Goal: Task Accomplishment & Management: Manage account settings

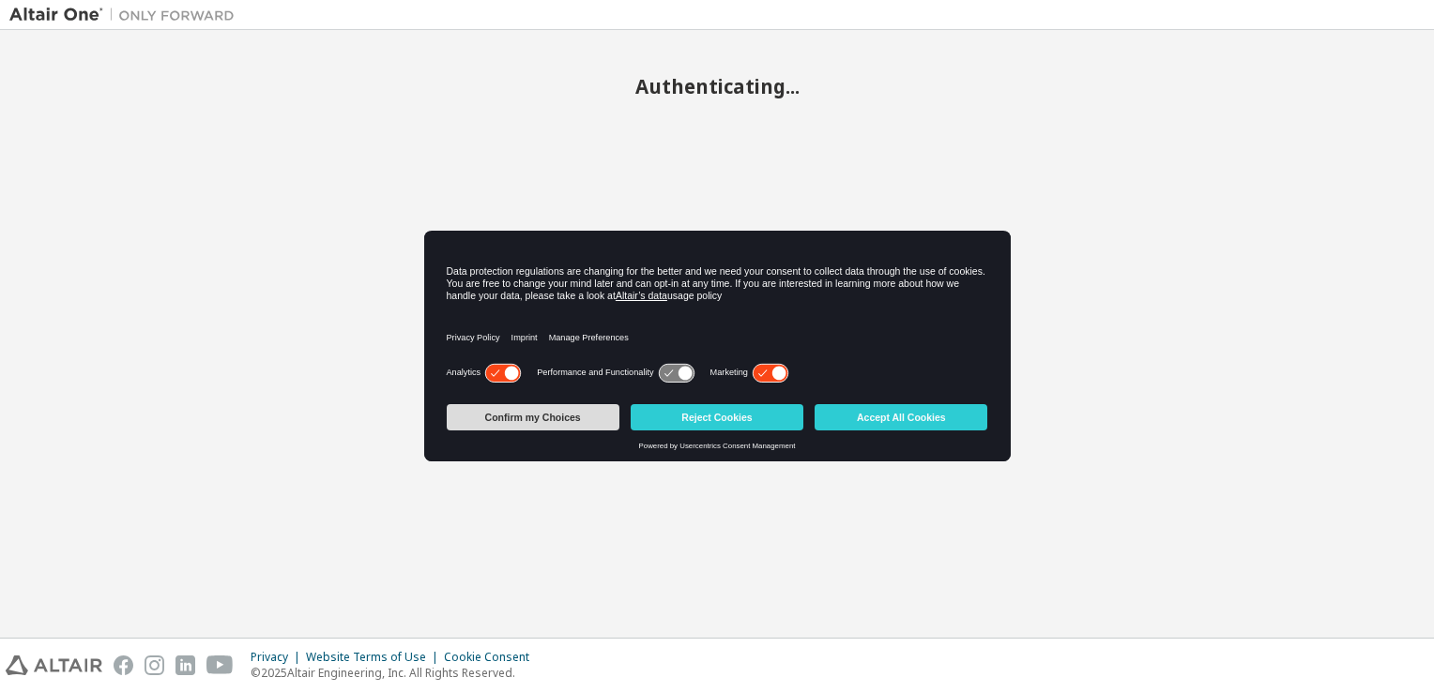
click at [576, 404] on button "Confirm my Choices" at bounding box center [533, 417] width 173 height 26
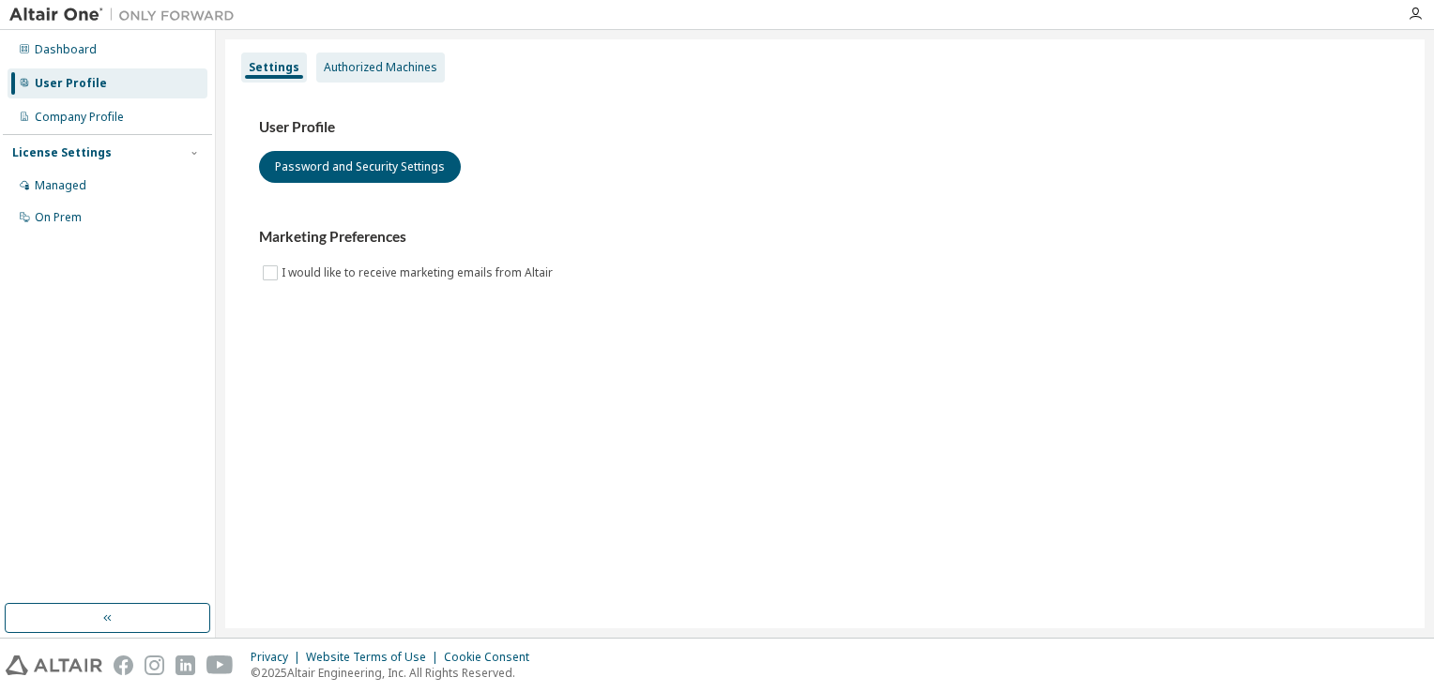
click at [375, 71] on div "Authorized Machines" at bounding box center [381, 67] width 114 height 15
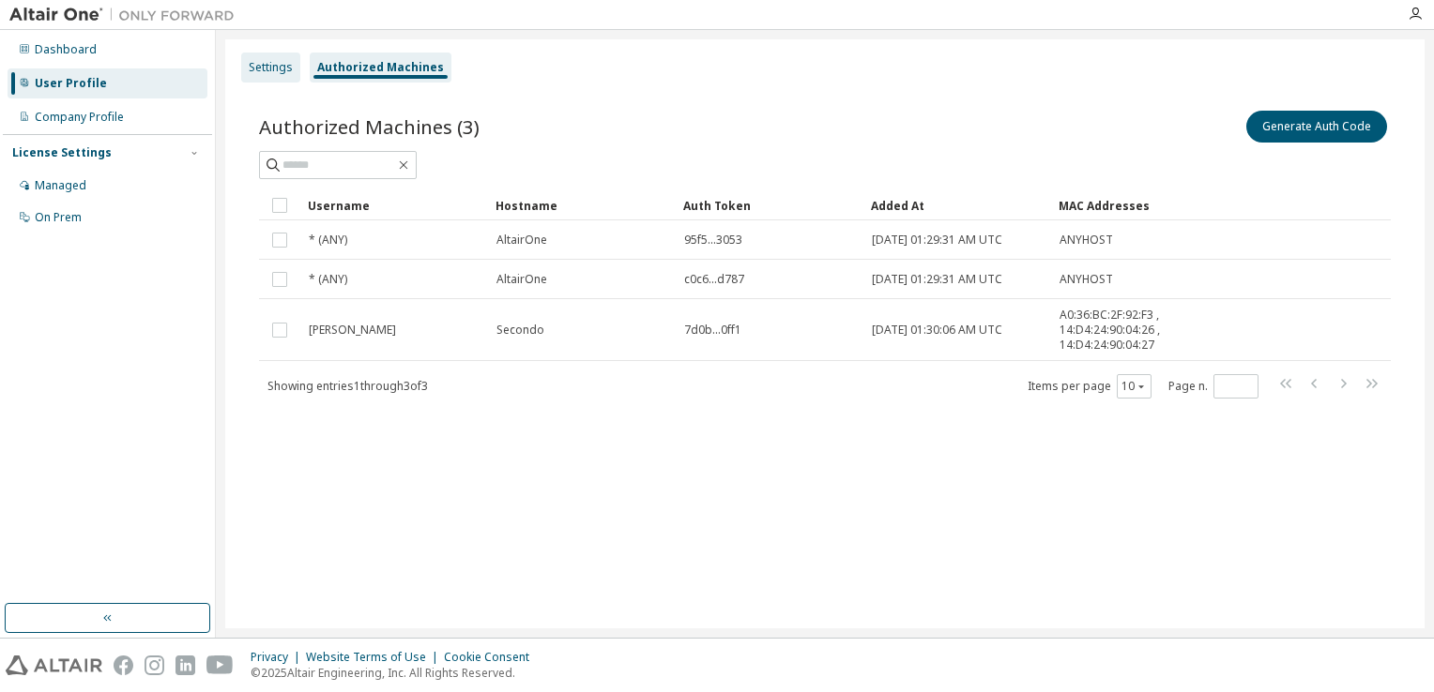
click at [275, 60] on div "Settings" at bounding box center [271, 67] width 44 height 15
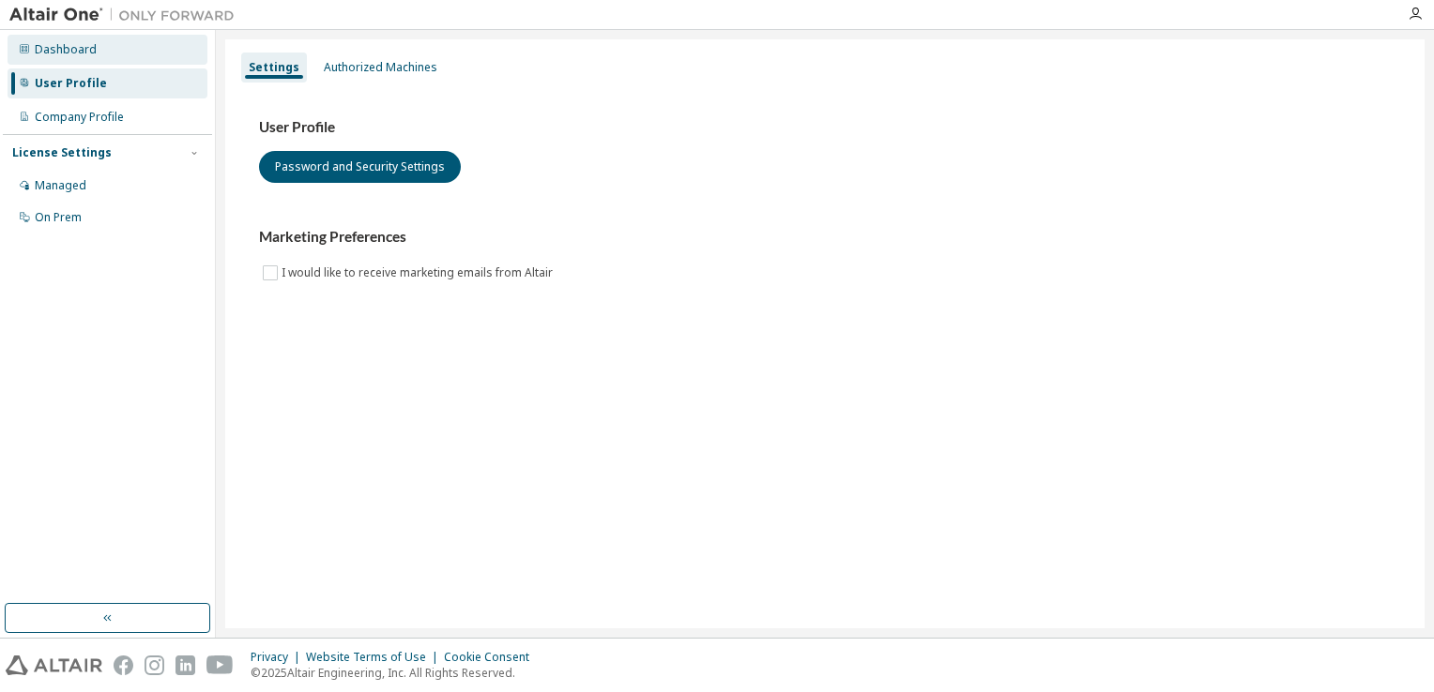
click at [90, 58] on div "Dashboard" at bounding box center [108, 50] width 200 height 30
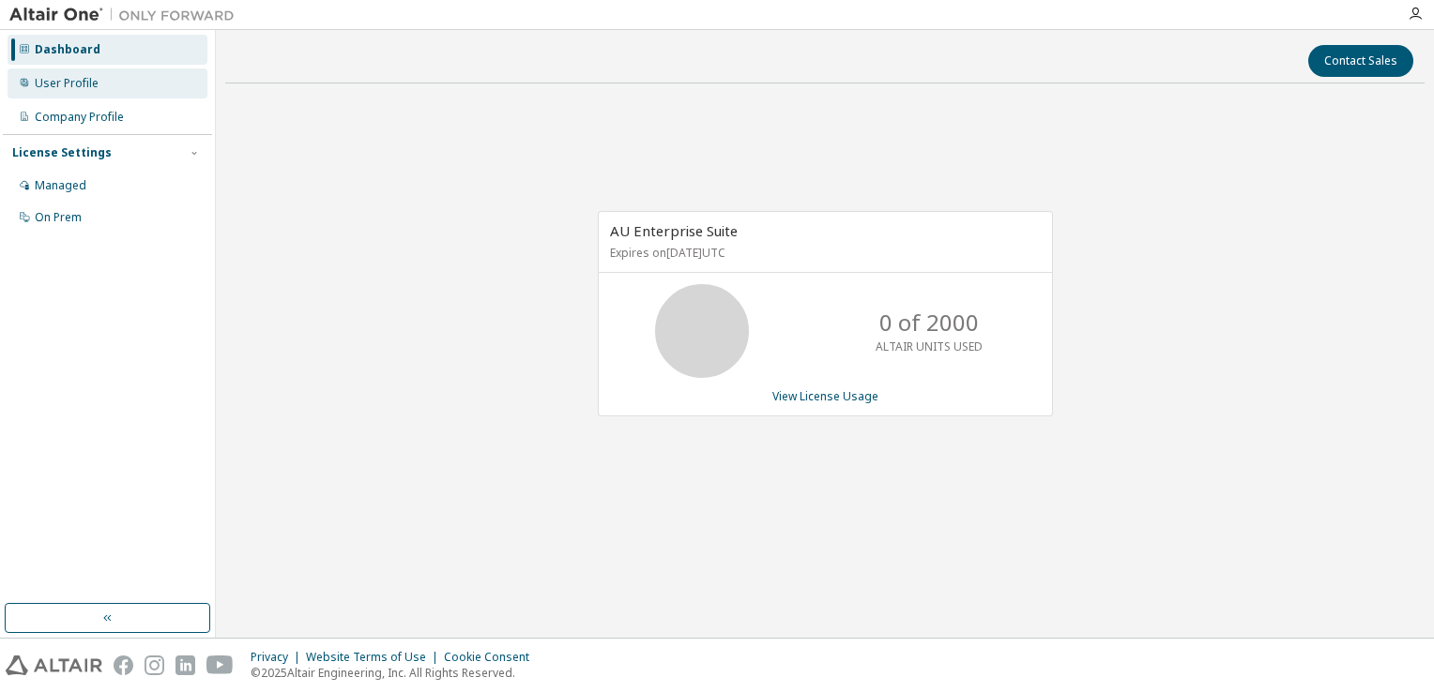
click at [68, 91] on div "User Profile" at bounding box center [108, 83] width 200 height 30
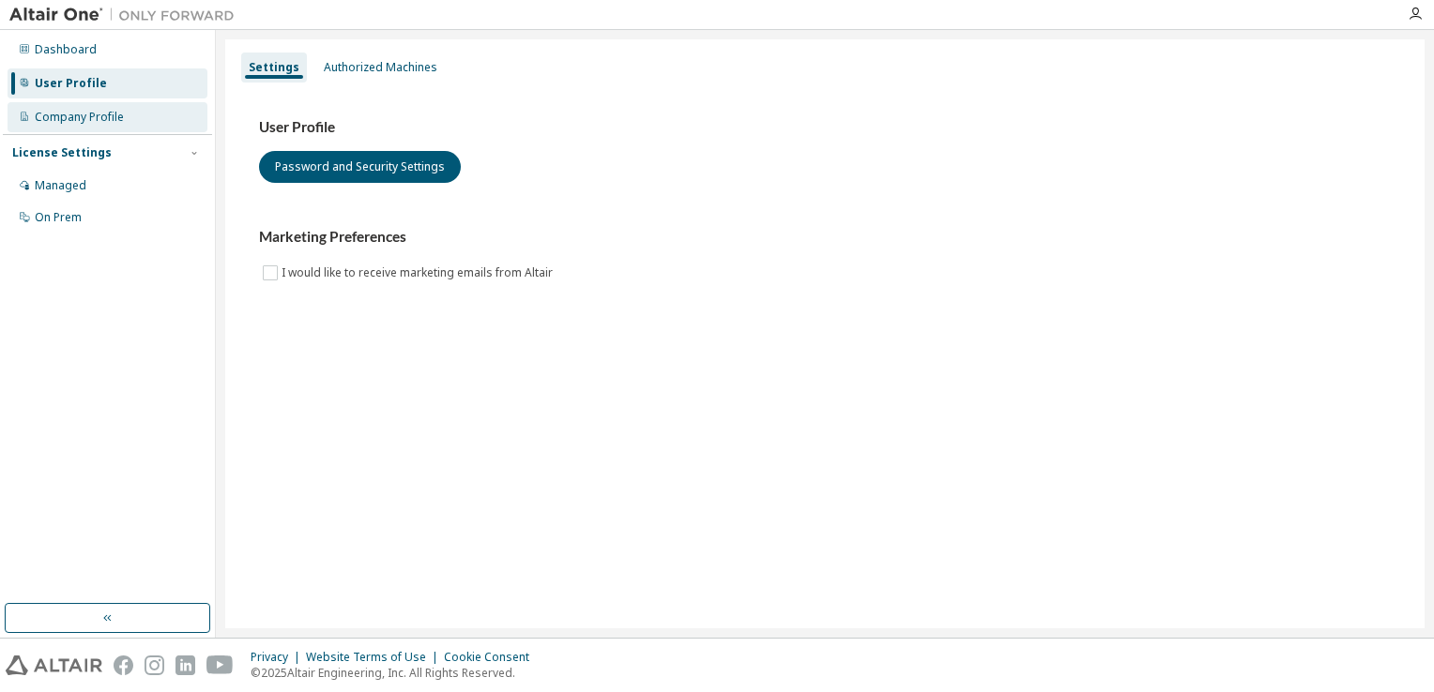
click at [80, 107] on div "Company Profile" at bounding box center [108, 117] width 200 height 30
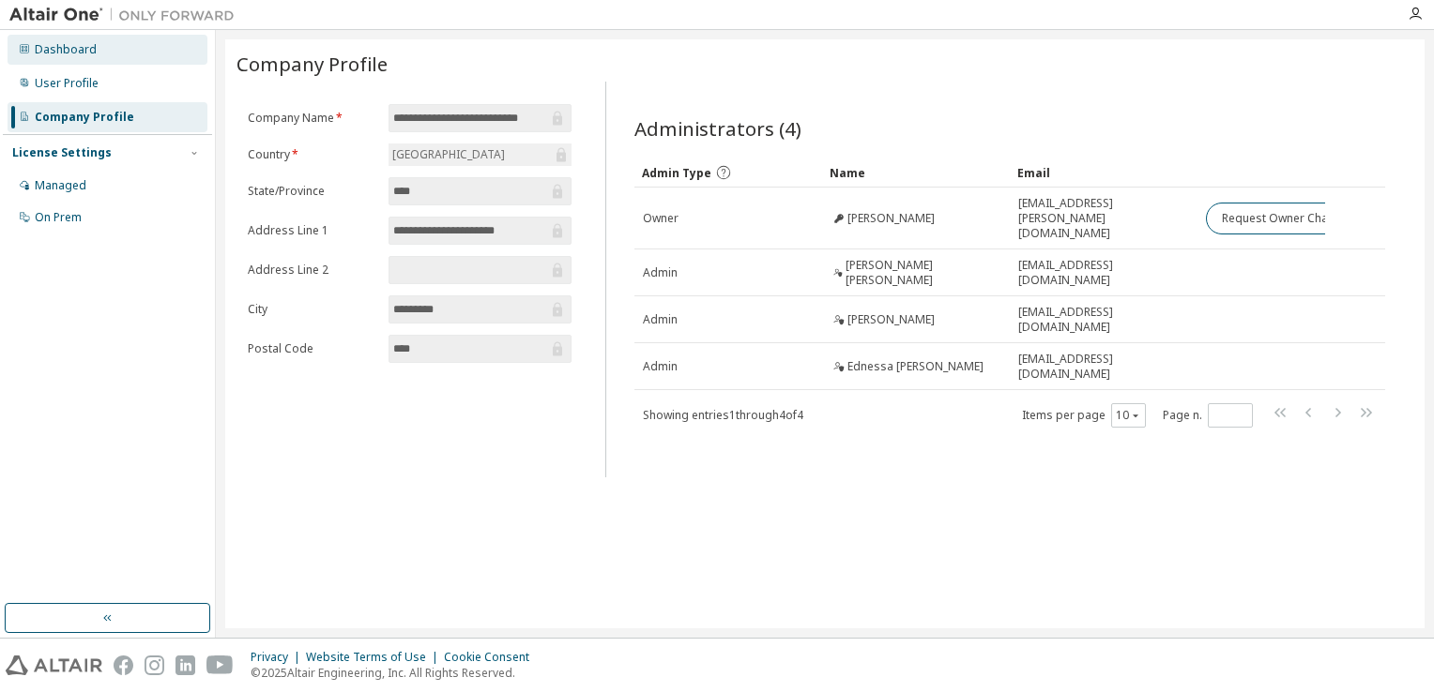
click at [19, 47] on icon at bounding box center [24, 48] width 11 height 11
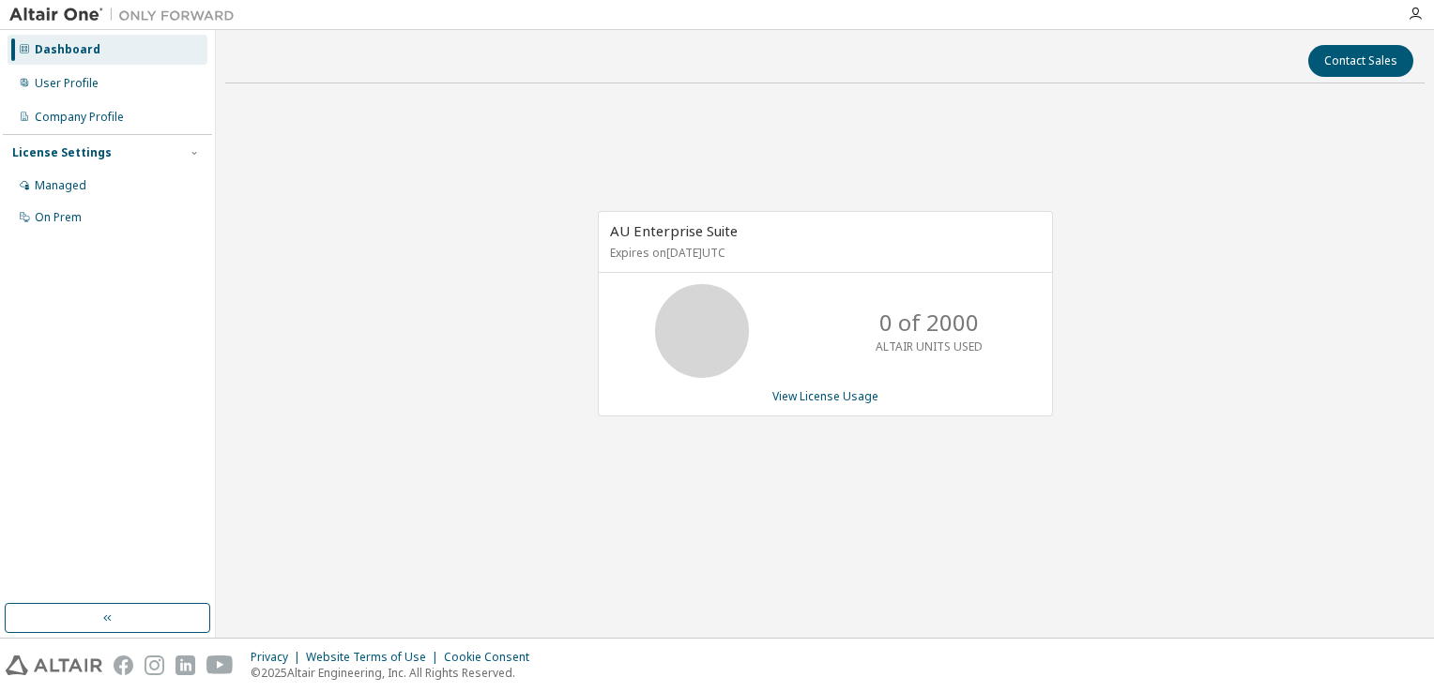
click at [1403, 20] on div at bounding box center [1415, 14] width 38 height 15
click at [1414, 20] on icon "button" at bounding box center [1414, 14] width 15 height 15
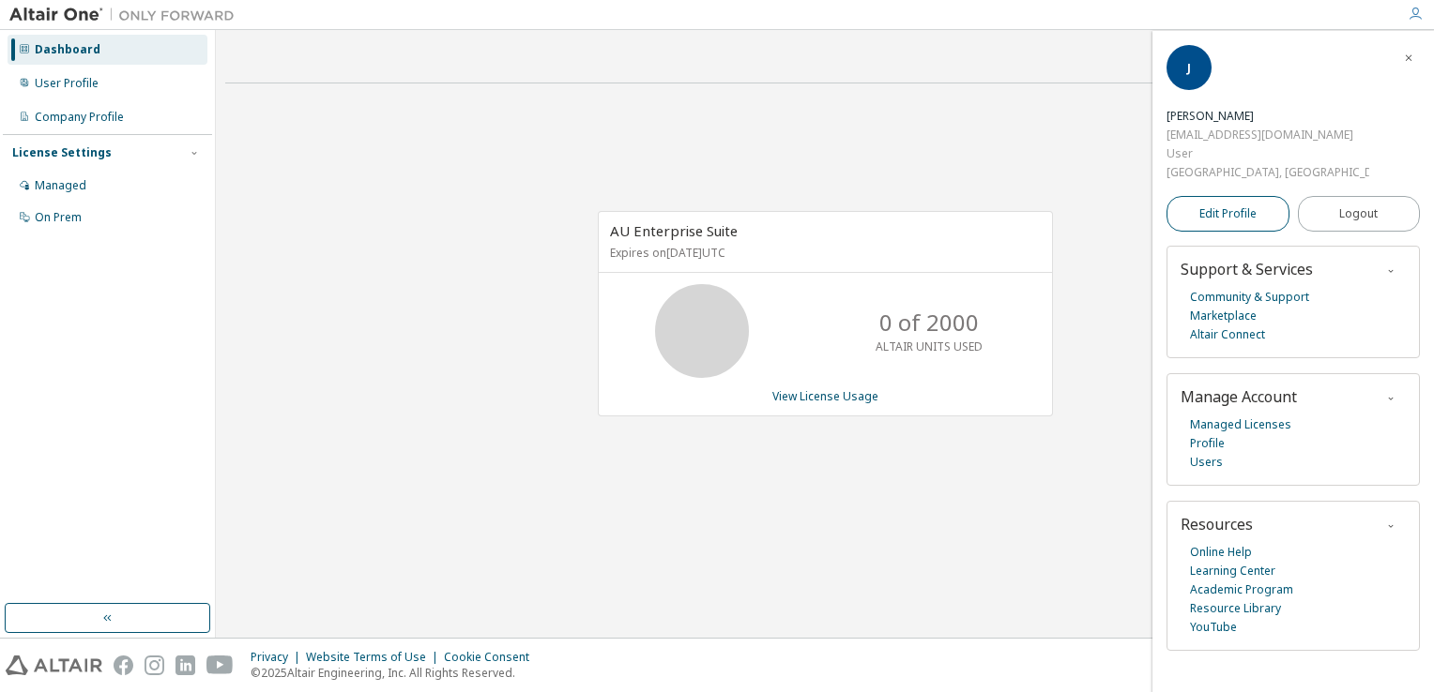
click at [1249, 196] on link "Edit Profile" at bounding box center [1227, 214] width 123 height 36
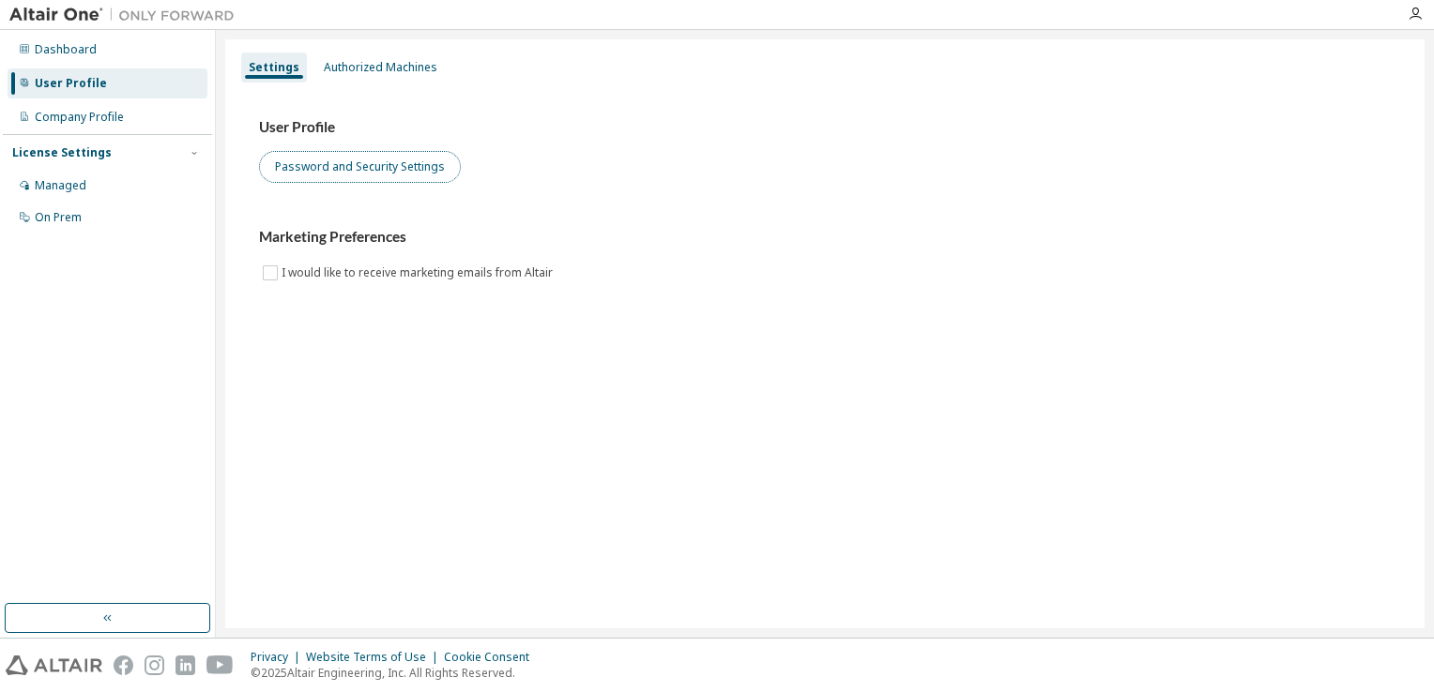
click at [341, 171] on button "Password and Security Settings" at bounding box center [360, 167] width 202 height 32
